Goal: Information Seeking & Learning: Check status

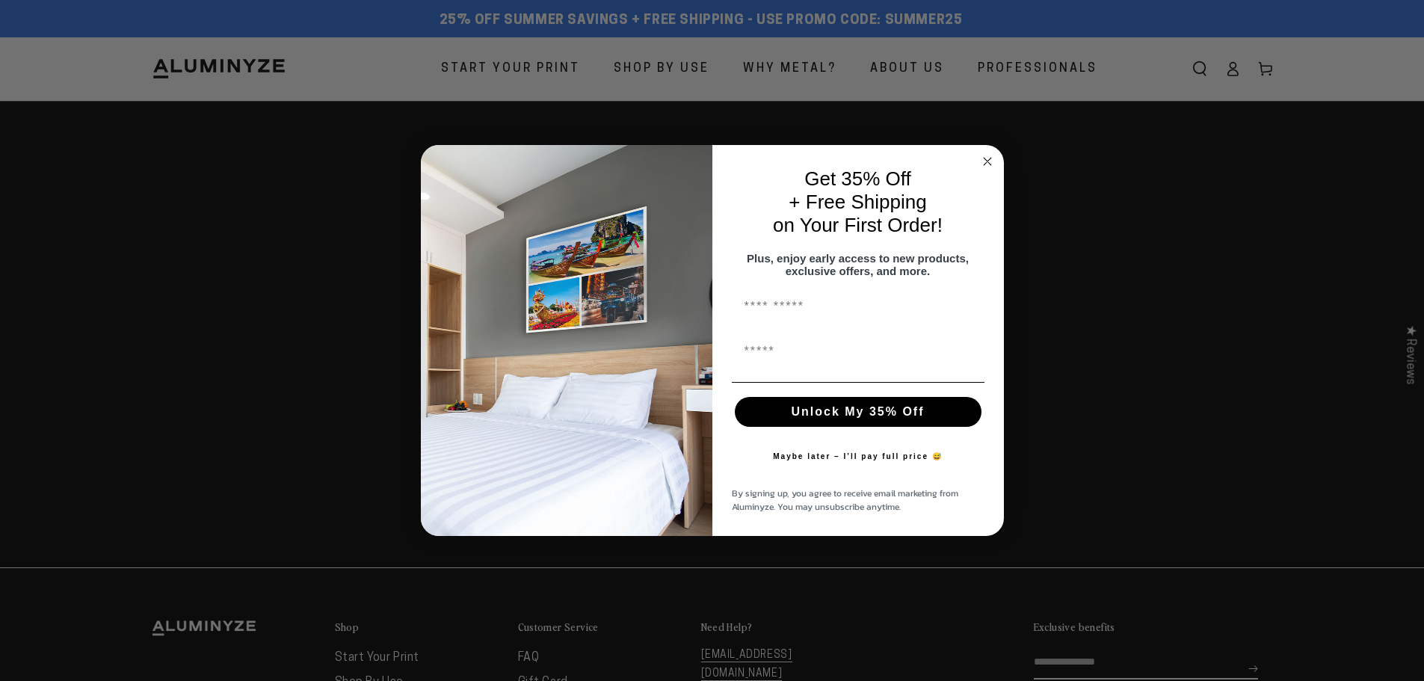
click at [988, 152] on circle "Close dialog" at bounding box center [986, 160] width 17 height 17
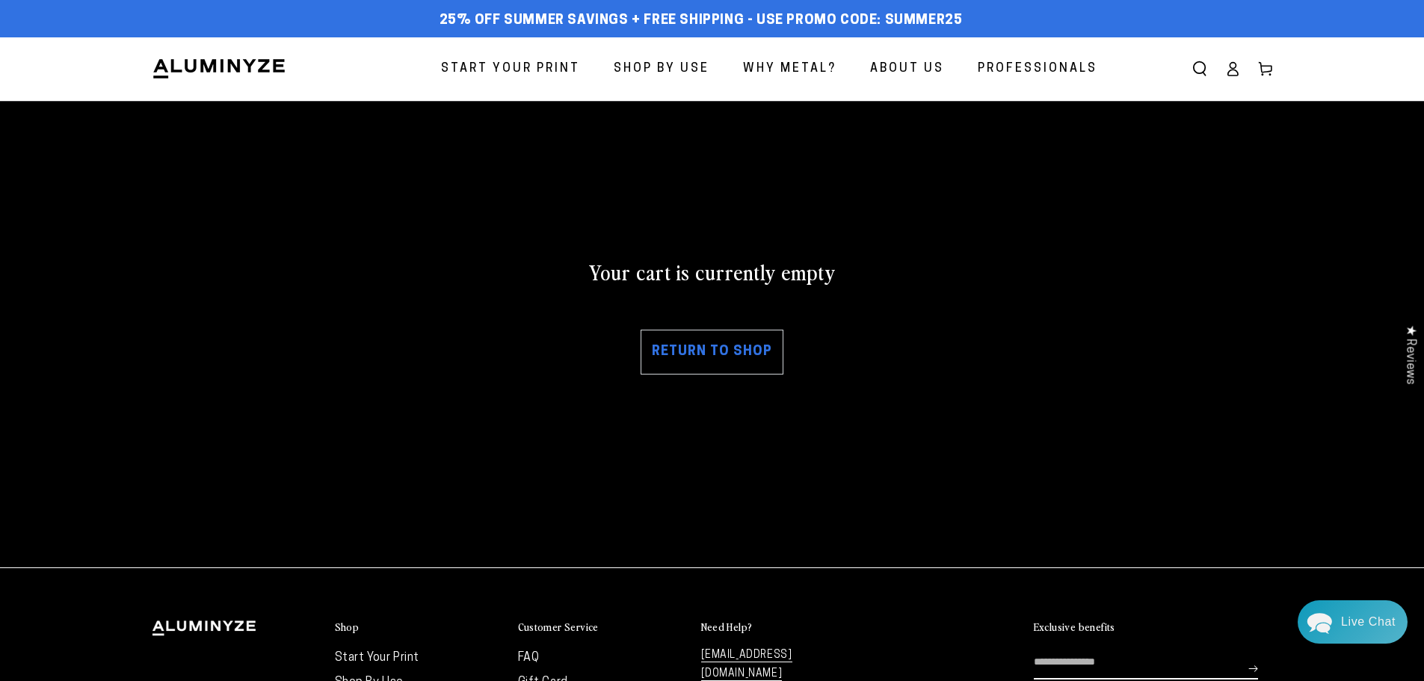
click at [1220, 69] on link "Log in" at bounding box center [1232, 68] width 33 height 33
click at [1193, 69] on use "Search our site" at bounding box center [1199, 68] width 12 height 13
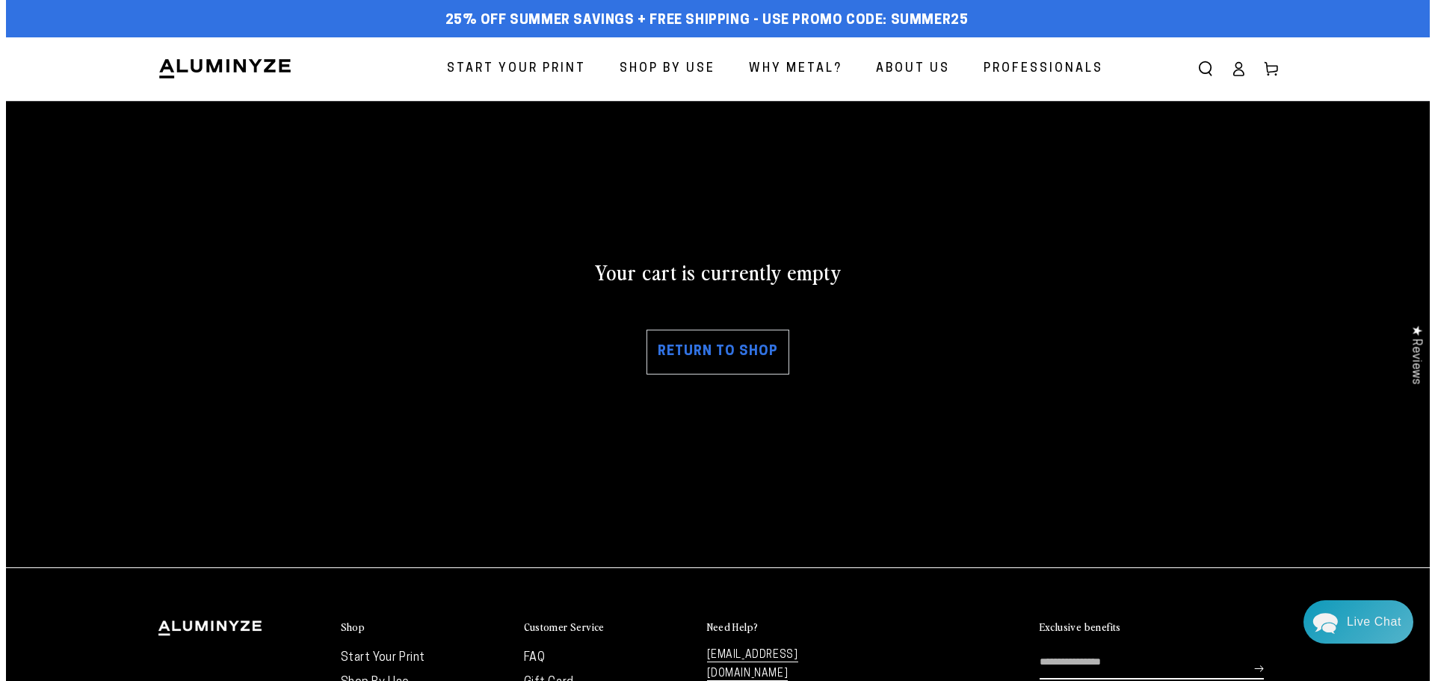
scroll to position [1536, 0]
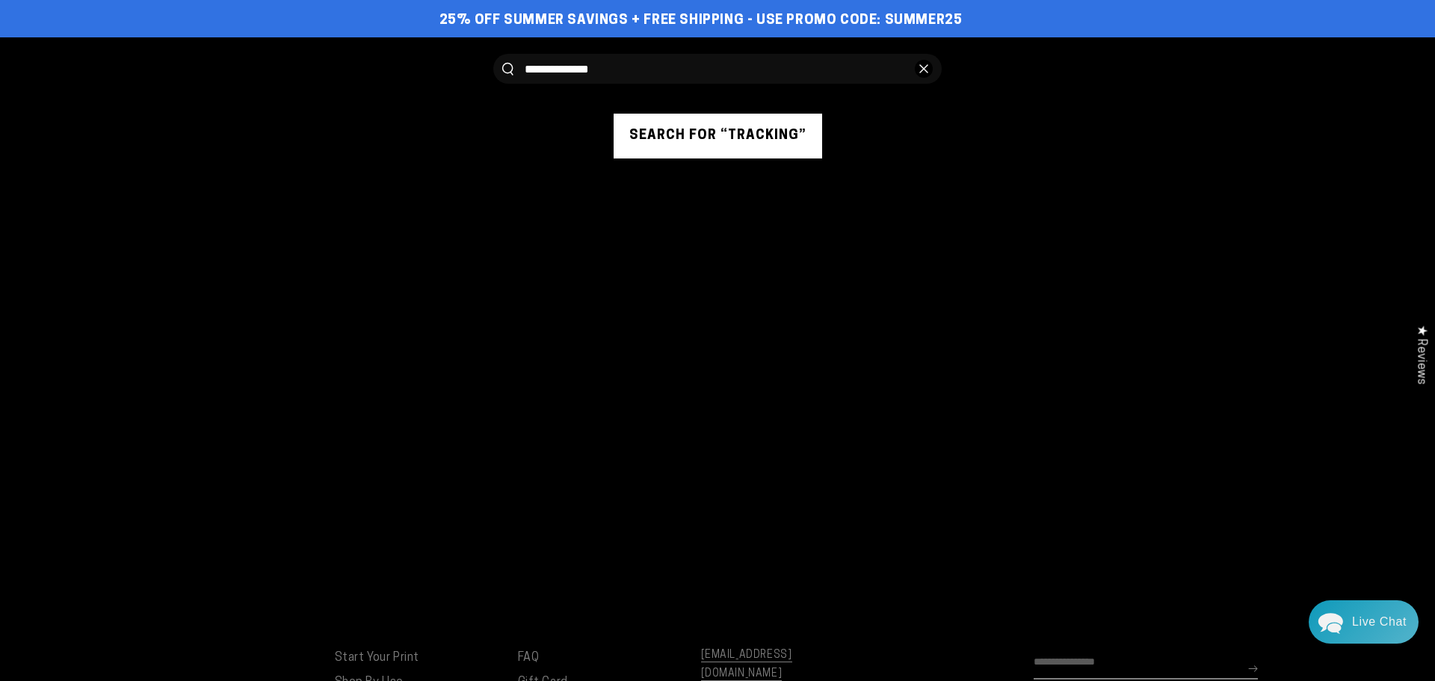
type input "**********"
click at [502, 63] on button "Search our site" at bounding box center [507, 69] width 11 height 13
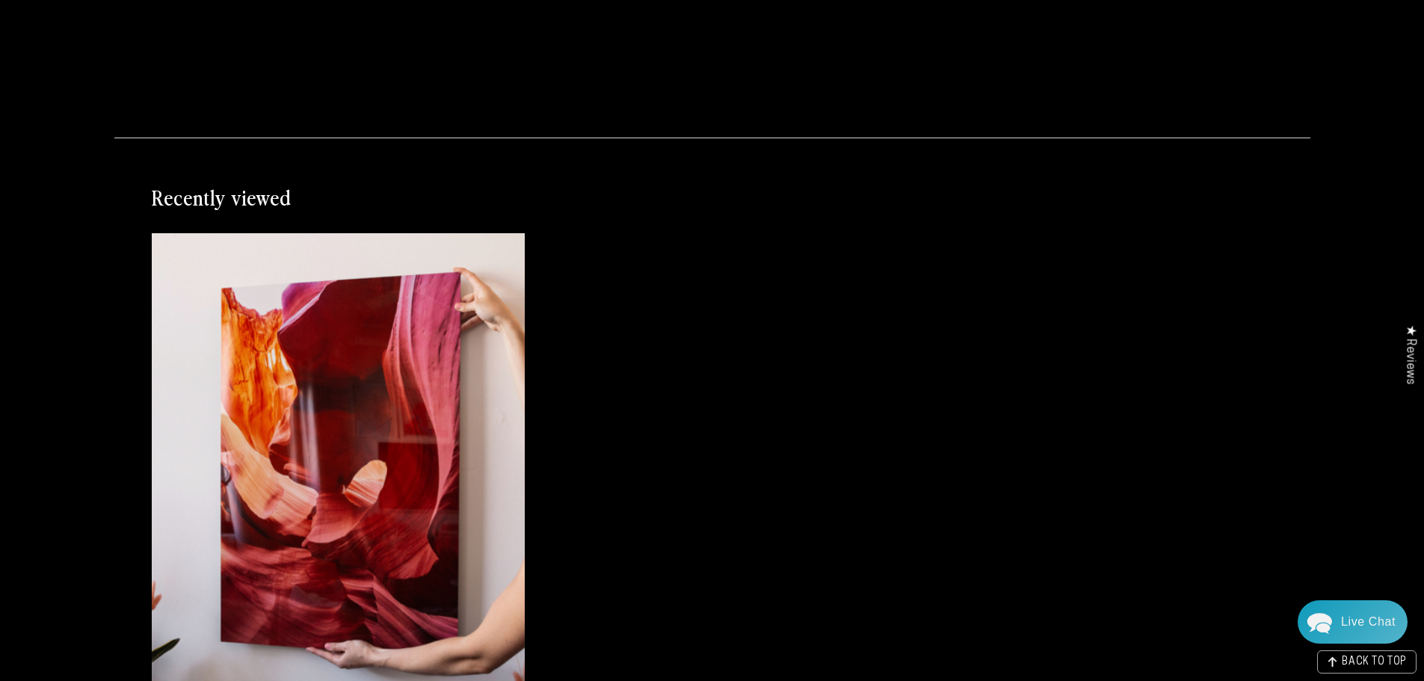
scroll to position [597, 0]
